Goal: Task Accomplishment & Management: Complete application form

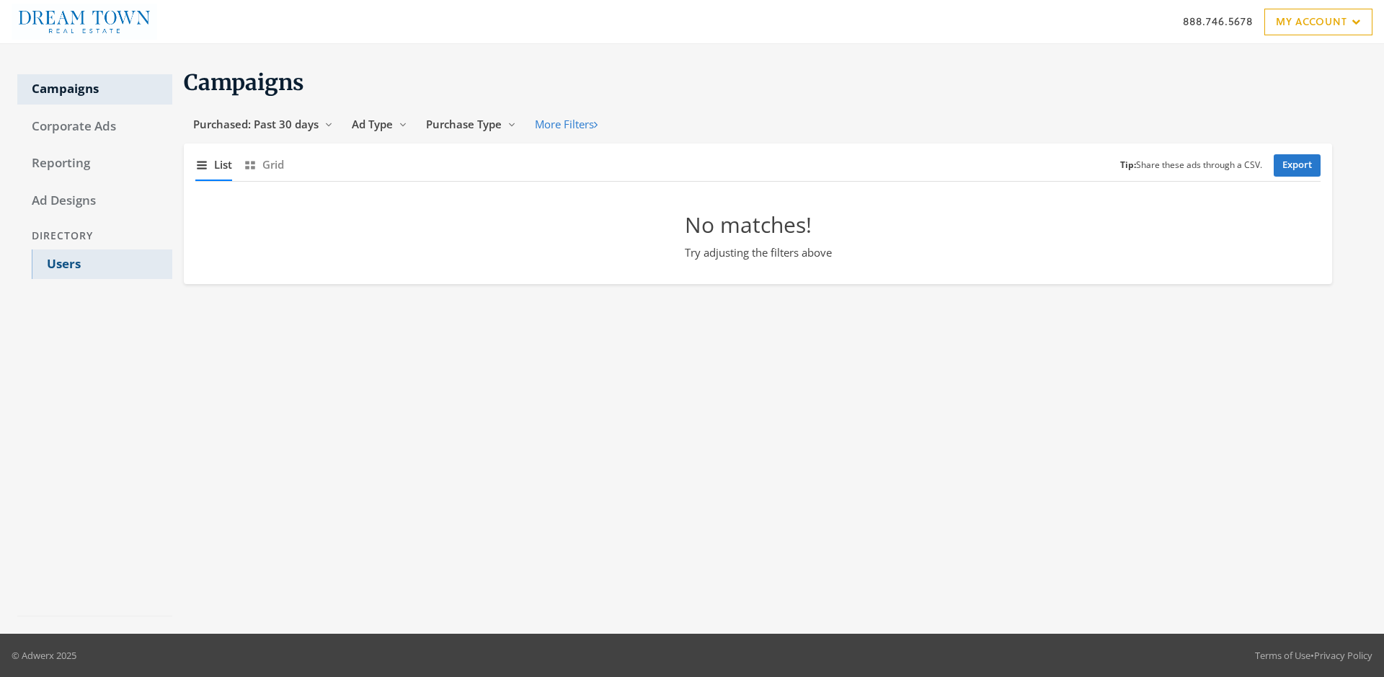
click at [102, 264] on link "Users" at bounding box center [102, 264] width 141 height 30
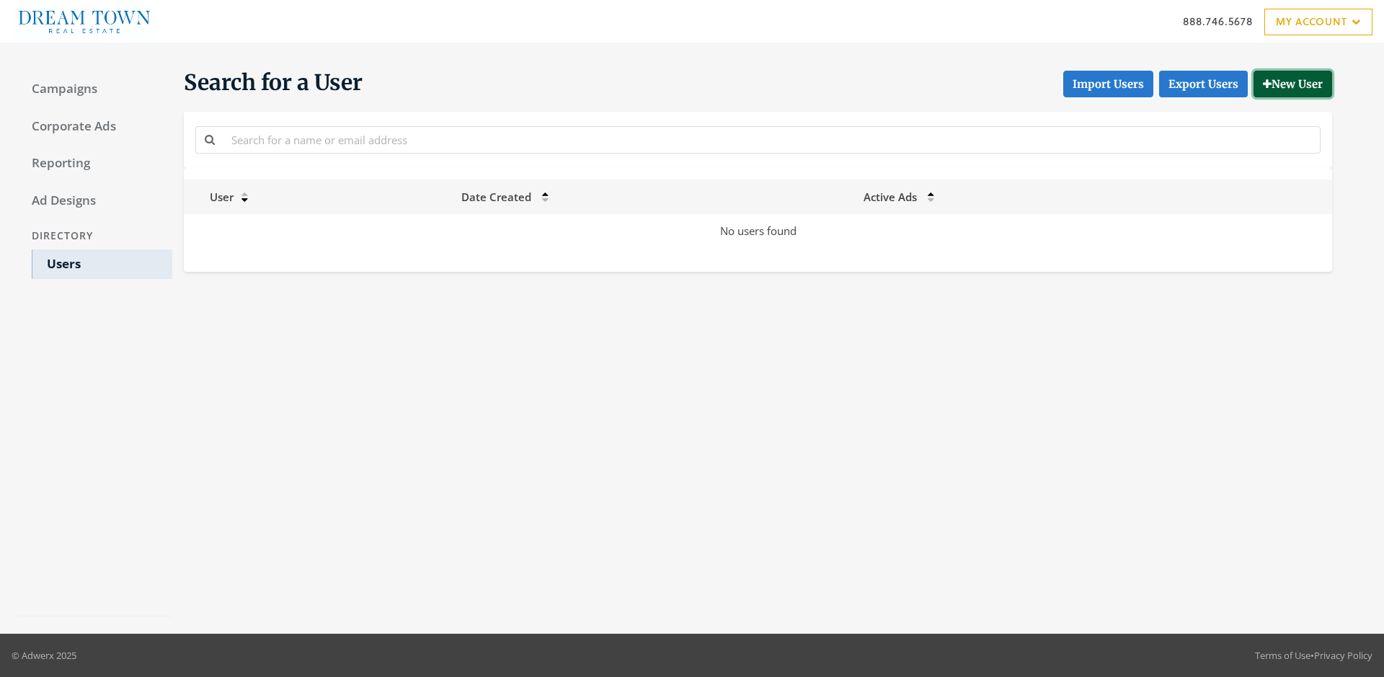
click at [1290, 84] on button "New User" at bounding box center [1293, 84] width 79 height 27
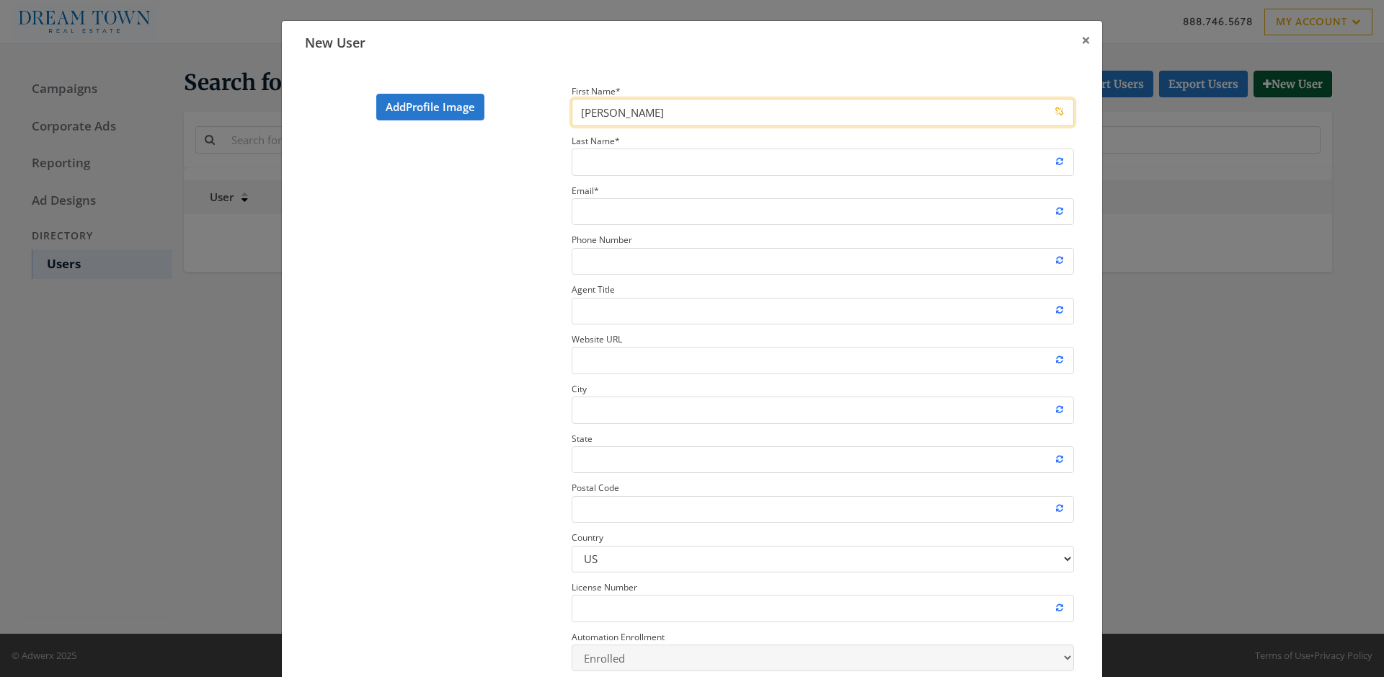
type input "[PERSON_NAME]"
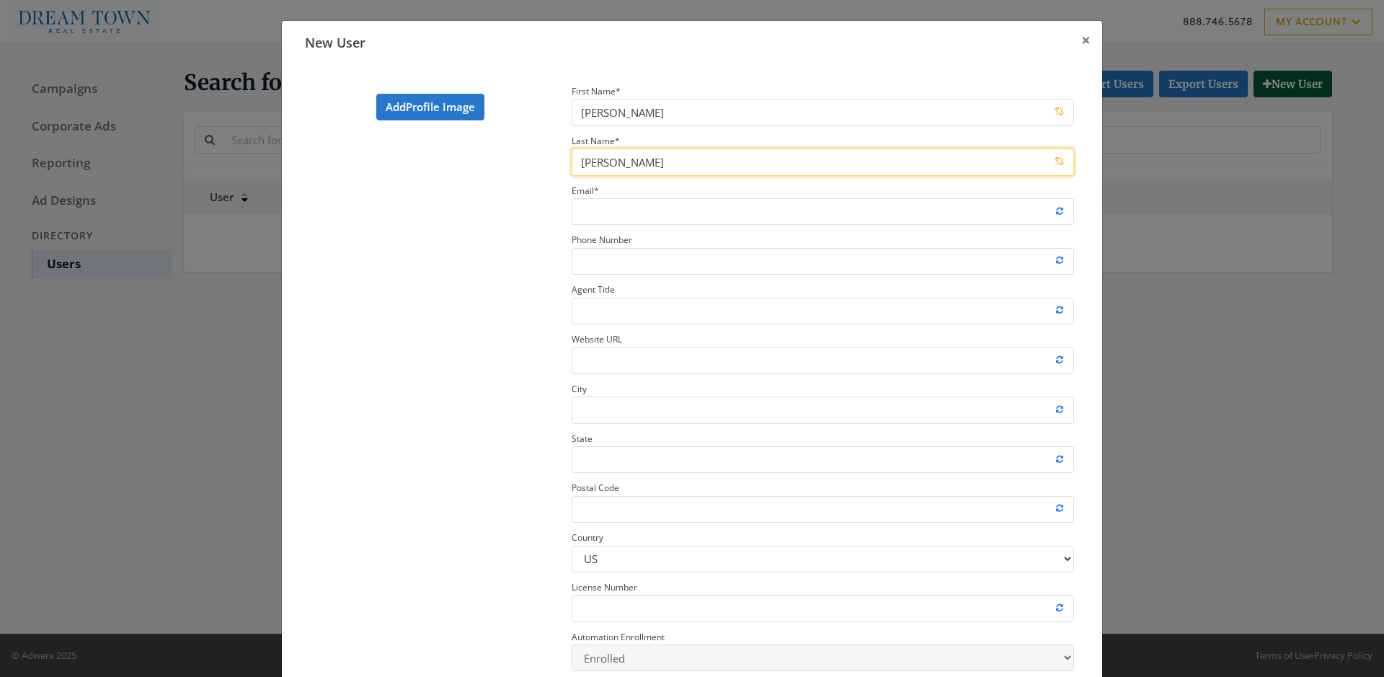
type input "[PERSON_NAME]"
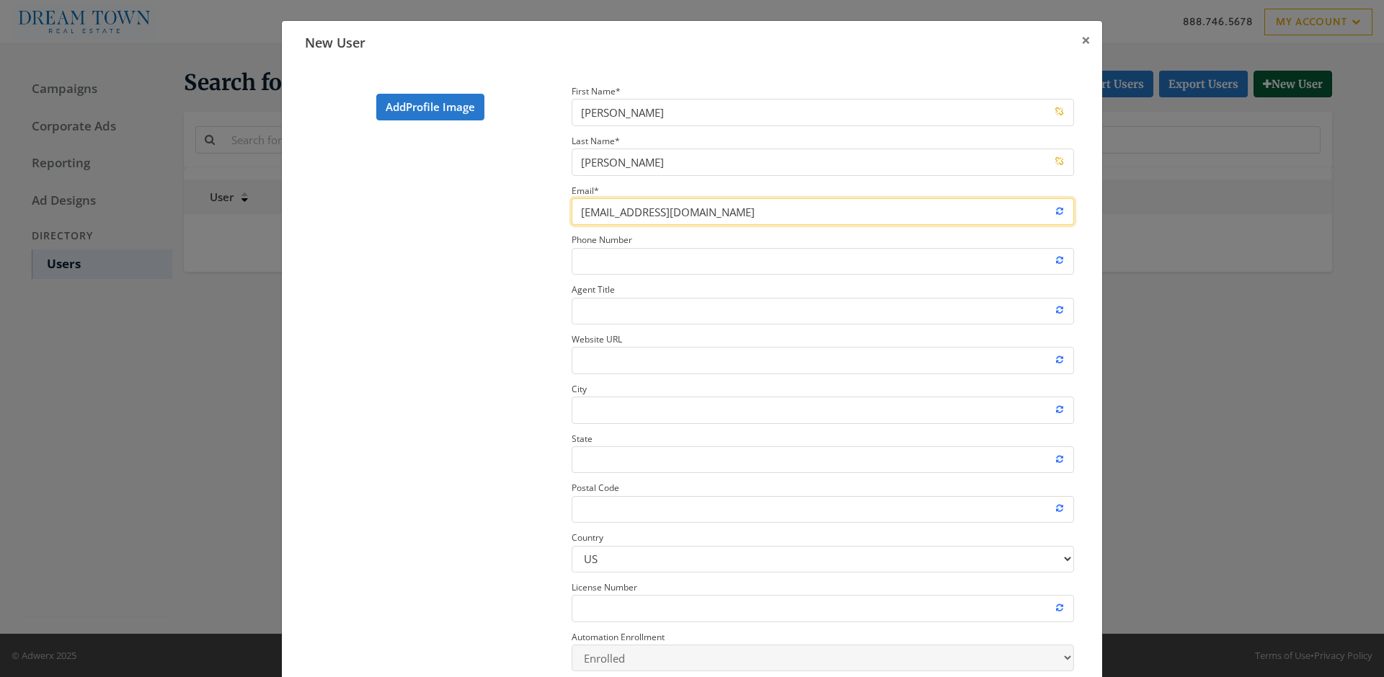
type input "[EMAIL_ADDRESS][DOMAIN_NAME]"
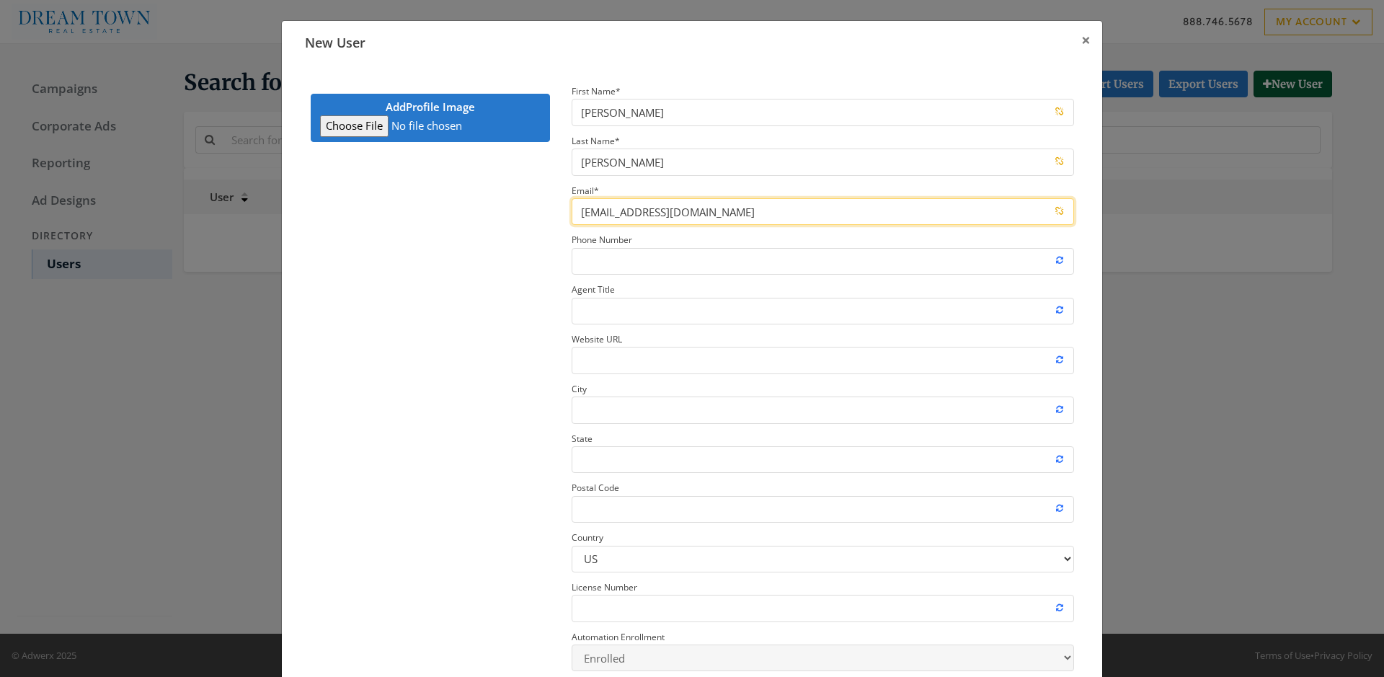
type input "C:\fakepath\download.jpeg"
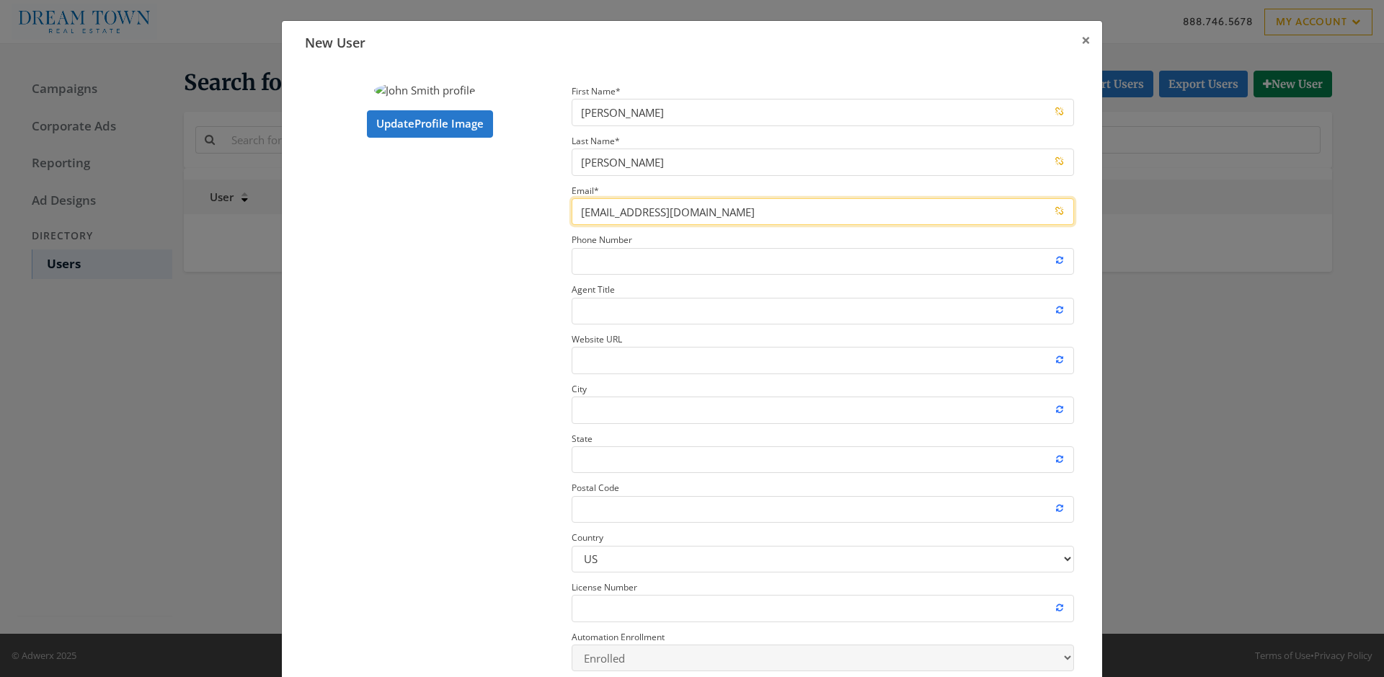
type input "[EMAIL_ADDRESS][DOMAIN_NAME]"
